Goal: Transaction & Acquisition: Purchase product/service

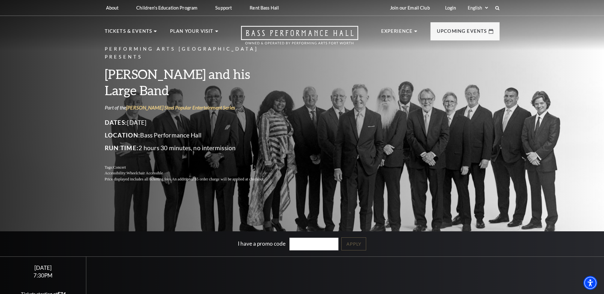
click at [57, 62] on div "Performing Arts Fort Worth Presents Lyle Lovett and his Large Band Part of the …" at bounding box center [302, 160] width 604 height 328
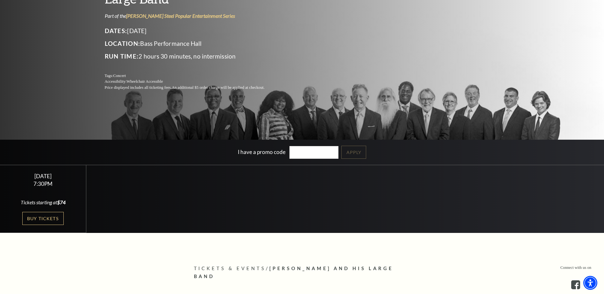
scroll to position [111, 0]
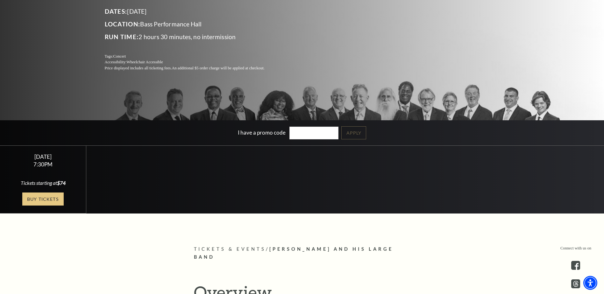
click at [53, 197] on link "Buy Tickets" at bounding box center [42, 199] width 41 height 13
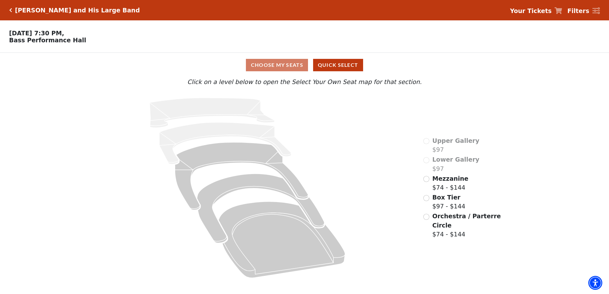
click at [290, 69] on div "Choose My Seats Quick Select" at bounding box center [304, 65] width 456 height 12
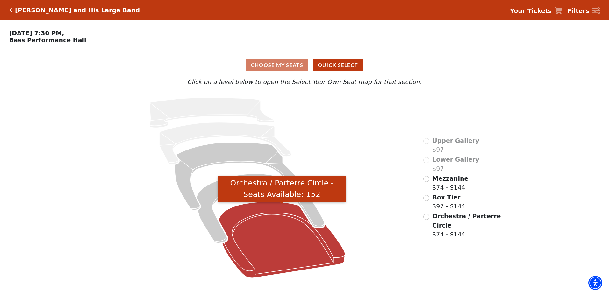
click at [289, 253] on icon "Orchestra / Parterre Circle - Seats Available: 152" at bounding box center [281, 240] width 126 height 76
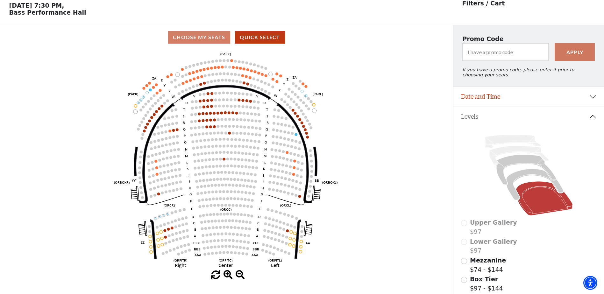
scroll to position [30, 0]
